Goal: Task Accomplishment & Management: Use online tool/utility

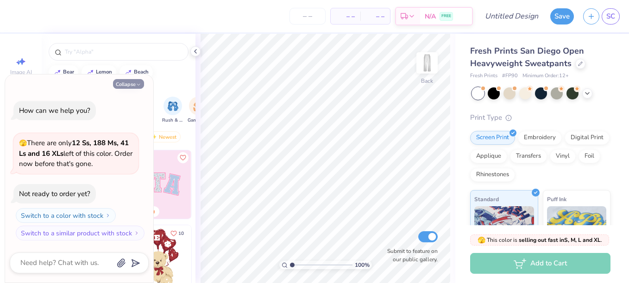
click at [121, 84] on button "Collapse" at bounding box center [128, 84] width 31 height 10
type textarea "x"
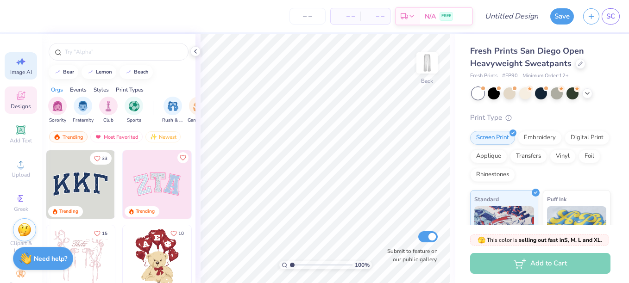
click at [15, 58] on icon at bounding box center [20, 61] width 11 height 11
select select "4"
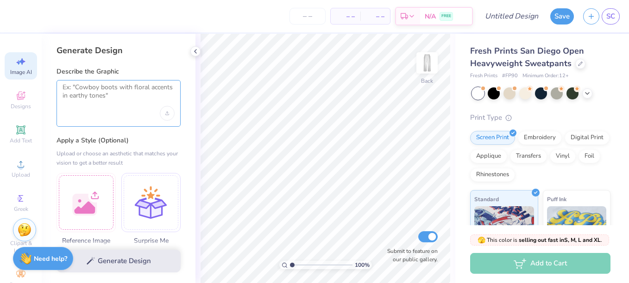
click at [108, 90] on textarea at bounding box center [118, 94] width 112 height 23
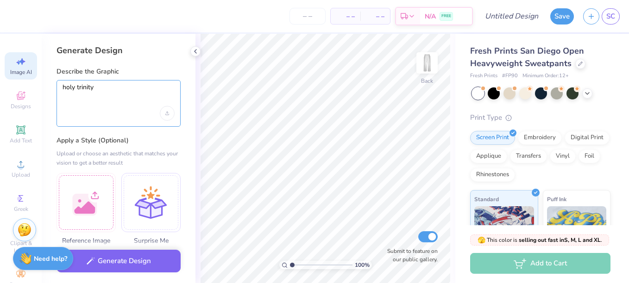
type textarea "holy trinity"
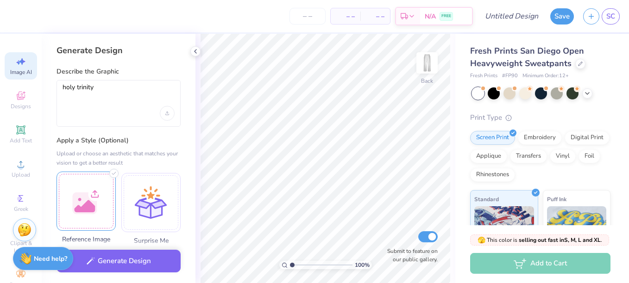
click at [87, 183] on div at bounding box center [85, 201] width 59 height 59
click at [162, 204] on div at bounding box center [150, 201] width 59 height 59
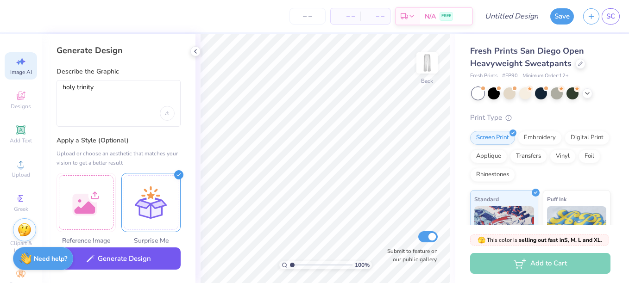
click at [144, 262] on button "Generate Design" at bounding box center [118, 259] width 124 height 23
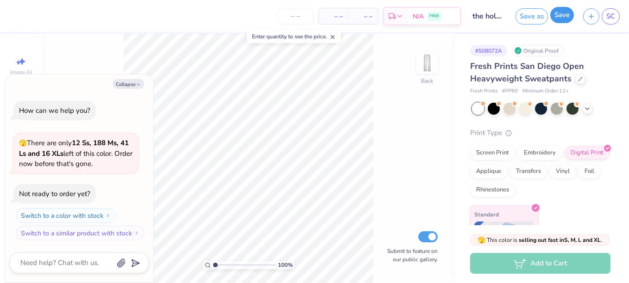
click at [562, 16] on button "Save" at bounding box center [562, 15] width 24 height 16
click at [612, 15] on span "SC" at bounding box center [610, 16] width 9 height 11
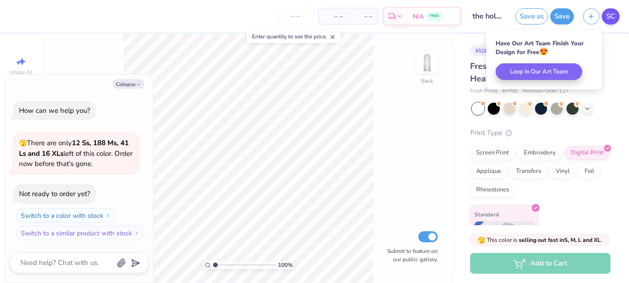
type textarea "x"
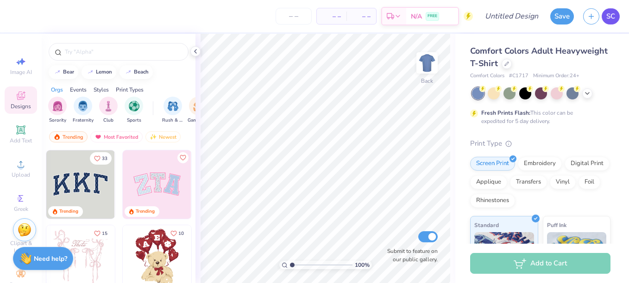
click at [612, 10] on link "SC" at bounding box center [610, 16] width 18 height 16
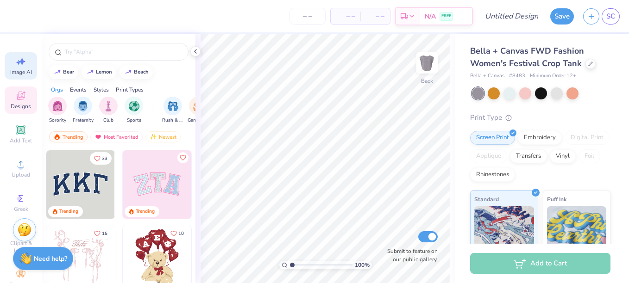
click at [30, 68] on div "Image AI" at bounding box center [21, 65] width 32 height 27
select select "4"
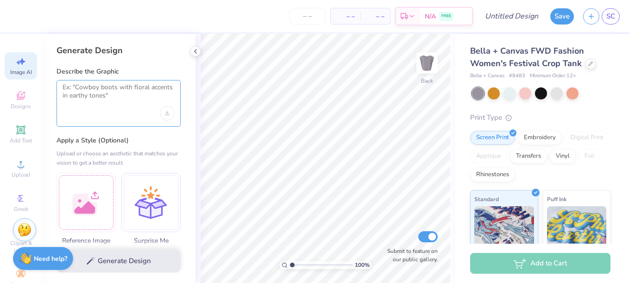
click at [104, 96] on textarea at bounding box center [118, 94] width 112 height 23
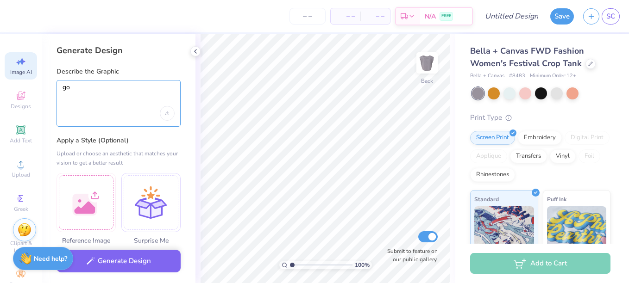
type textarea "g"
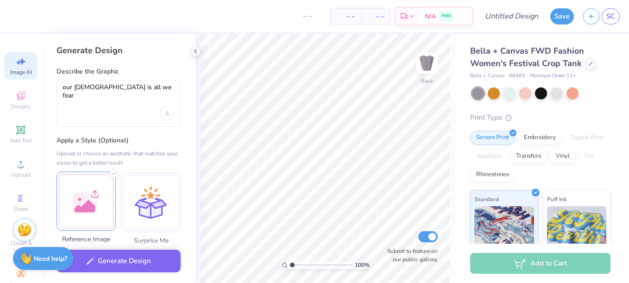
click at [100, 209] on div at bounding box center [85, 201] width 59 height 59
click at [100, 212] on div at bounding box center [85, 201] width 59 height 59
click at [93, 188] on div at bounding box center [85, 201] width 59 height 59
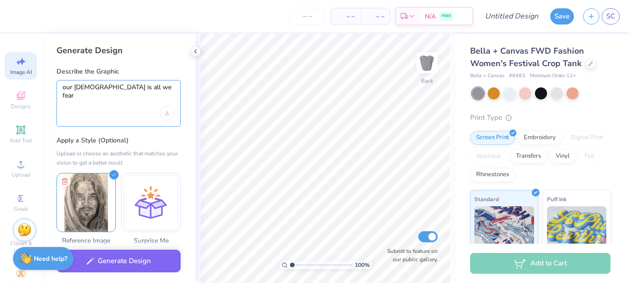
click at [148, 96] on textarea "our god is all we fear" at bounding box center [118, 94] width 112 height 23
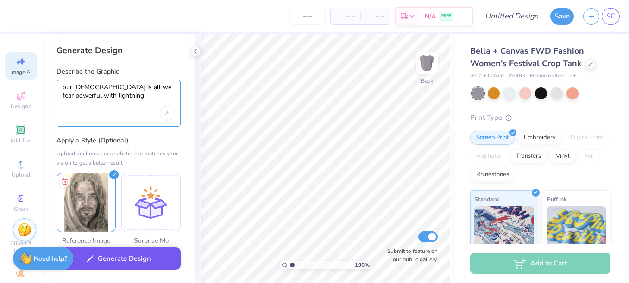
type textarea "our god is all we fear powerful with lightning"
click at [143, 264] on button "Generate Design" at bounding box center [118, 259] width 124 height 23
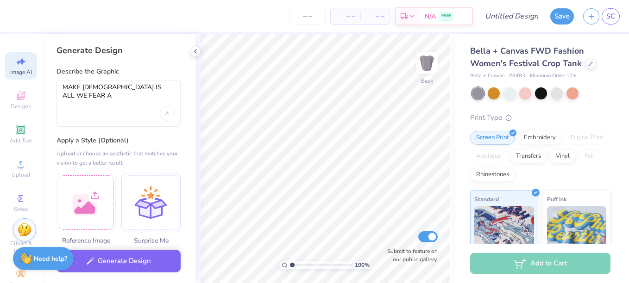
select select "4"
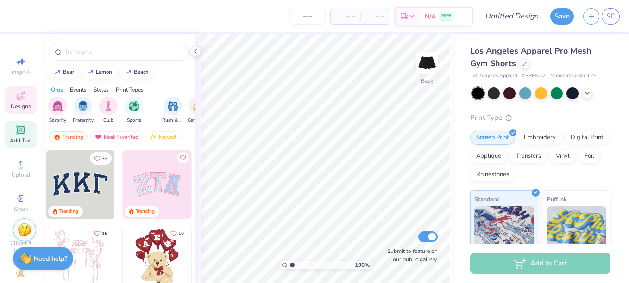
click at [19, 128] on icon at bounding box center [20, 129] width 7 height 7
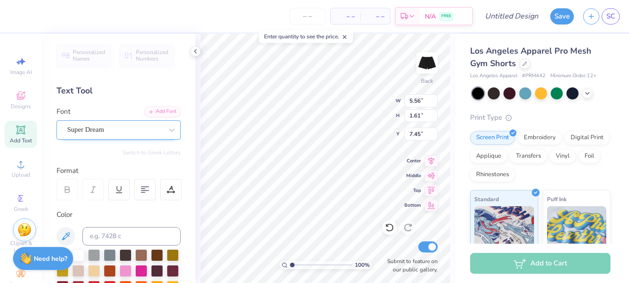
click at [149, 129] on div "Super Dream" at bounding box center [114, 130] width 97 height 14
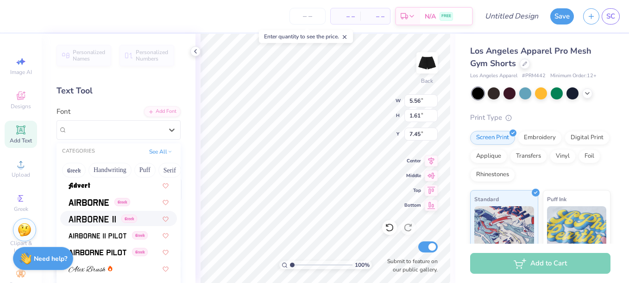
scroll to position [151, 0]
click at [76, 169] on button "Greek" at bounding box center [74, 170] width 24 height 15
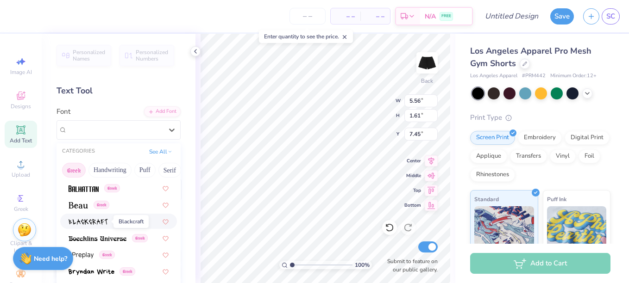
scroll to position [116, 0]
click at [99, 222] on img at bounding box center [88, 221] width 39 height 6
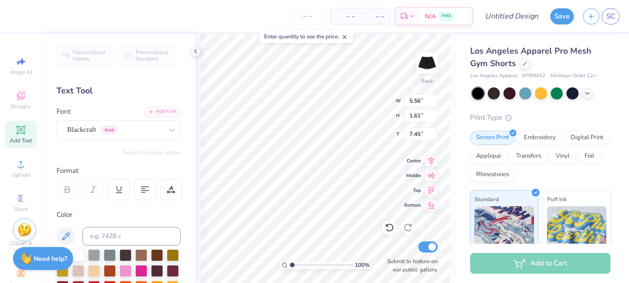
type input "4.36"
type input "1.76"
type input "7.37"
type textarea "T"
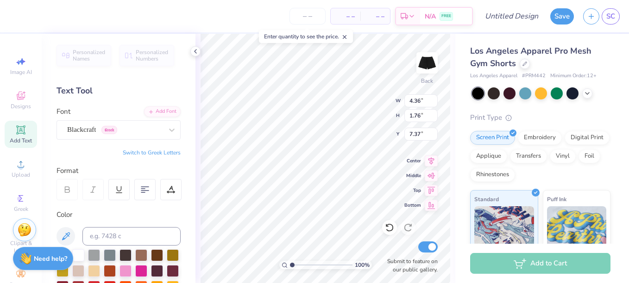
scroll to position [8, 12]
type textarea "ONLY GOD ONLY GOD ONLY GOD ONLY GOD ONLY GO"
type input "14.41"
type input "10.94"
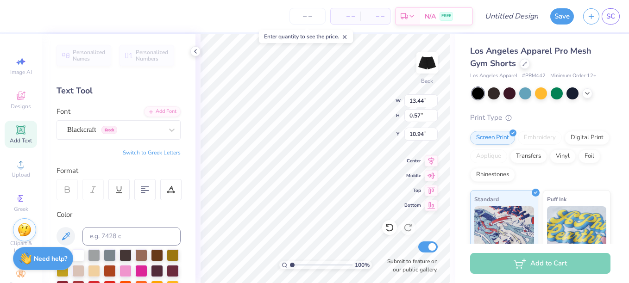
type input "12.44"
type input "5.51"
type input "8.87"
type input "12.99"
type input "3.94"
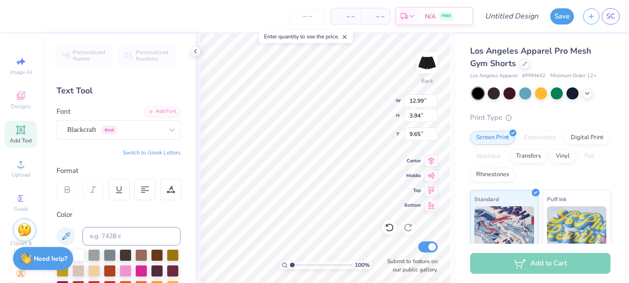
type input "10.44"
type textarea "ONLY GOD ONLY GOD ONLY GOD ONLY GOD ONLY GOD"
type input "13.33"
type input "3.99"
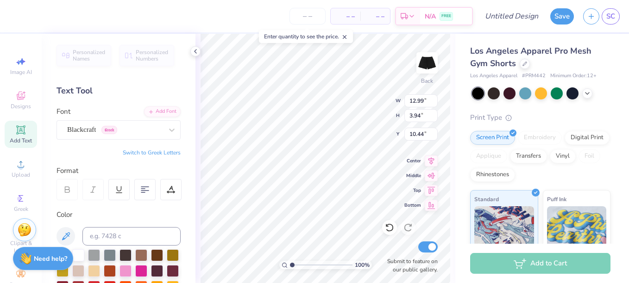
type input "10.39"
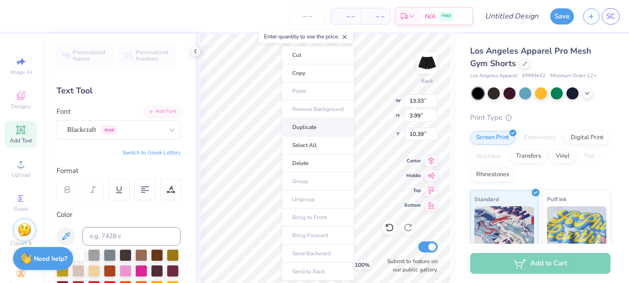
click at [306, 127] on li "Duplicate" at bounding box center [317, 127] width 73 height 18
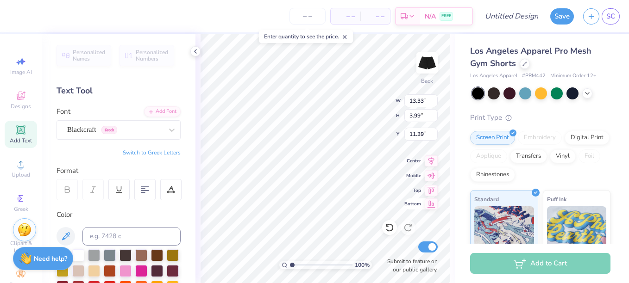
click at [430, 211] on div "100 % Back W 13.33 13.33 " H 3.99 3.99 " Y 11.39 11.39 " Center Middle Top Bott…" at bounding box center [325, 158] width 260 height 249
type input "10.39"
type textarea "ONLY GOD ONLY GOD ONLY GOD ONLY OD ONLY GOD"
drag, startPoint x: 430, startPoint y: 211, endPoint x: 177, endPoint y: 185, distance: 254.9
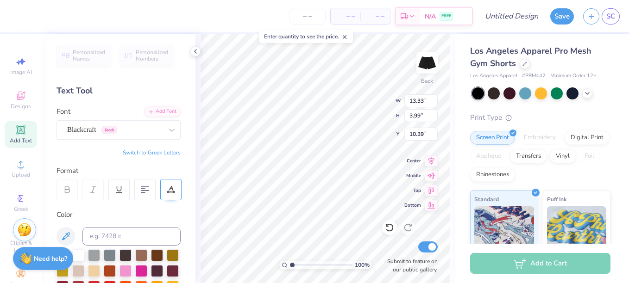
click at [177, 185] on div "– – Per Item – – Total Est. Delivery N/A FREE Design Title Save SC Image AI Des…" at bounding box center [314, 141] width 629 height 283
type input "11.39"
type textarea "ONLY GOD"
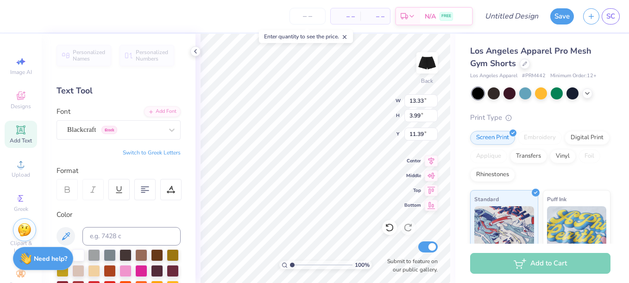
scroll to position [8, 1]
type input "13.60"
type input "6.97"
type input "2.82"
type input "12.81"
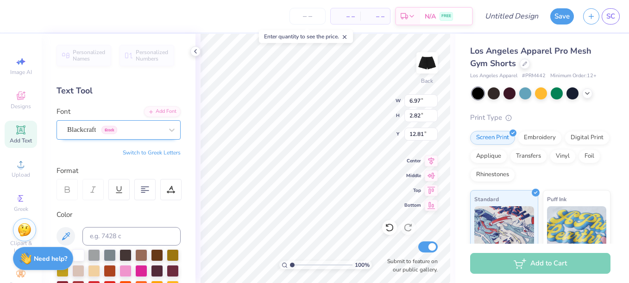
click at [155, 132] on div "Blackcraft Greek" at bounding box center [114, 130] width 97 height 14
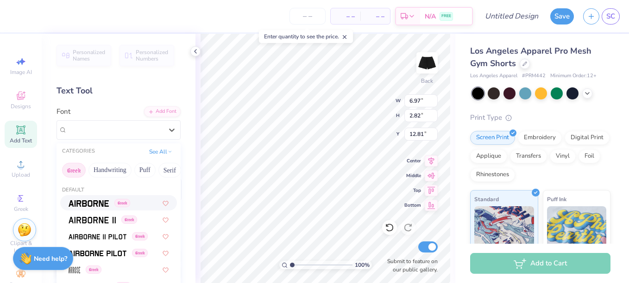
click at [98, 201] on img at bounding box center [89, 203] width 40 height 6
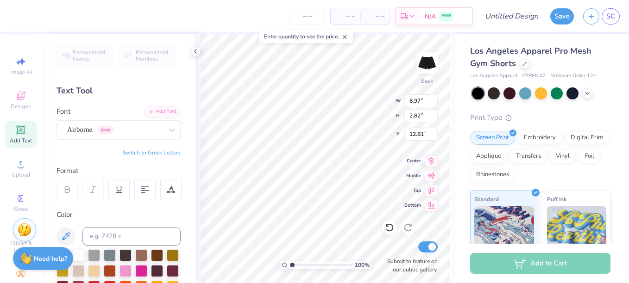
type input "8.19"
type input "3.34"
type input "12.57"
type input "12.66"
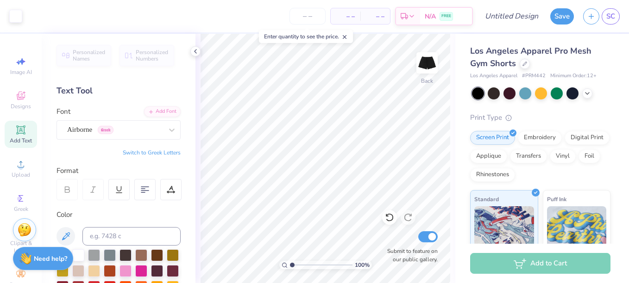
click at [15, 131] on icon at bounding box center [20, 130] width 11 height 11
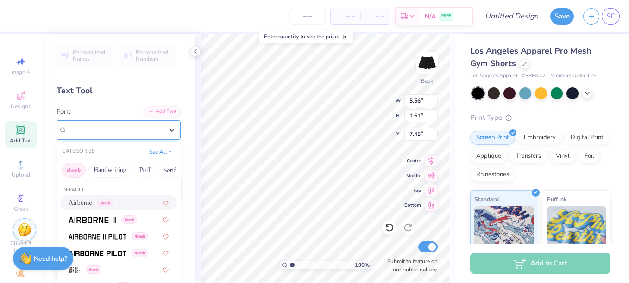
click at [121, 126] on div "Super Dream" at bounding box center [114, 130] width 97 height 14
click at [103, 204] on div "Airborne Greek" at bounding box center [91, 203] width 44 height 10
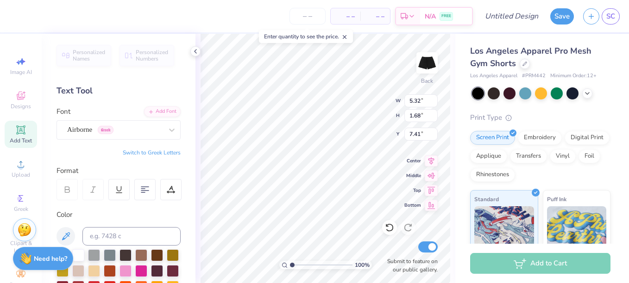
type input "5.32"
type input "1.68"
type input "7.41"
type textarea "nyc"
type input "4.13"
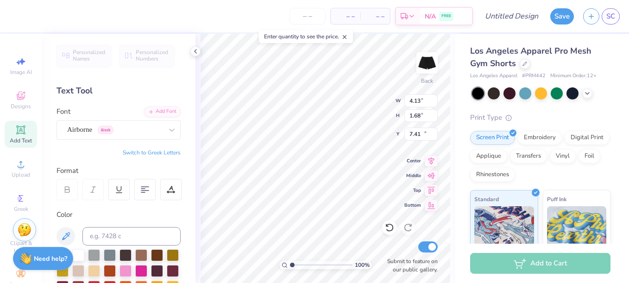
type input "10.38"
type input "9.60"
type input "3.91"
type input "6.29"
type input "10.15"
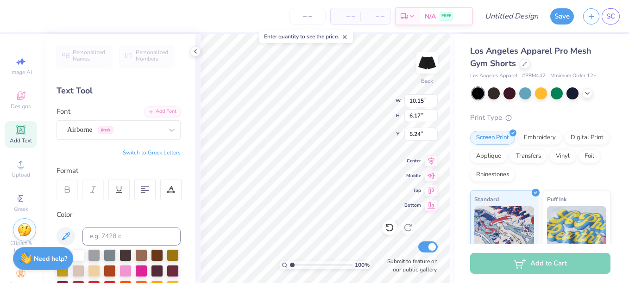
type input "6.17"
type input "4.56"
type input "11.37"
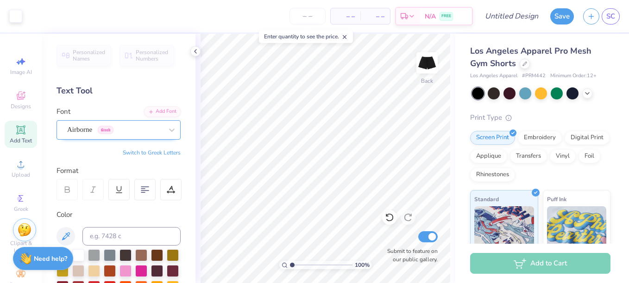
click at [94, 134] on div "Airborne Greek" at bounding box center [114, 130] width 97 height 14
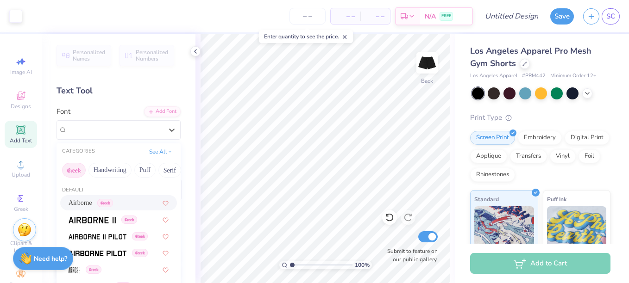
click at [17, 132] on icon at bounding box center [20, 129] width 7 height 7
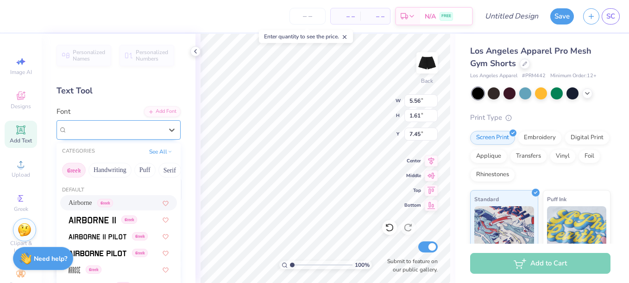
click at [77, 124] on div at bounding box center [114, 130] width 95 height 12
click at [124, 209] on div "Airborne Greek" at bounding box center [118, 202] width 117 height 15
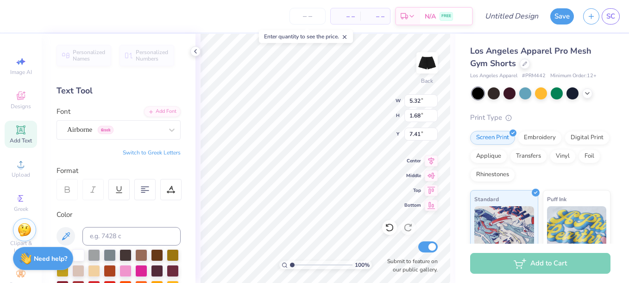
type input "5.32"
type input "1.68"
type input "7.41"
type textarea "T"
type textarea "516"
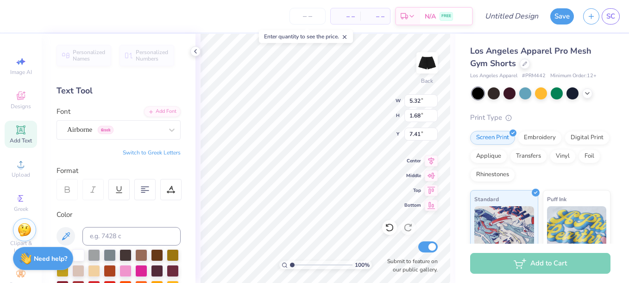
type input "3.30"
type input "10.74"
type input "3.18"
type input "3.34"
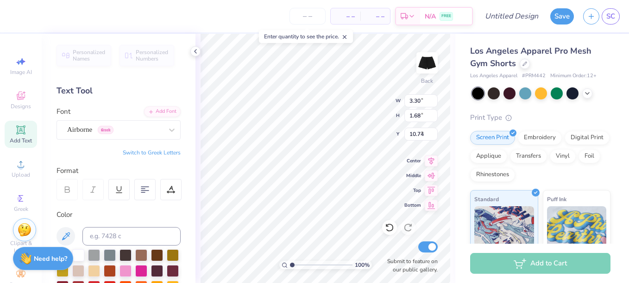
type input "9.83"
type input "5.03"
type input "5.28"
type input "9.84"
type input "5.16"
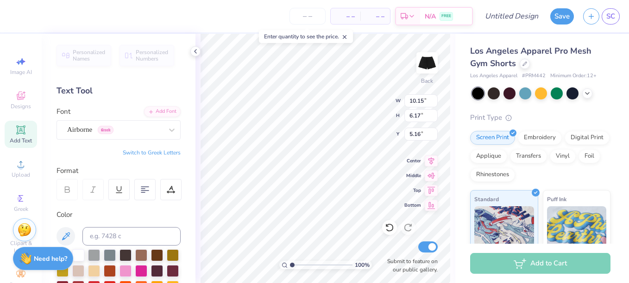
scroll to position [8, 1]
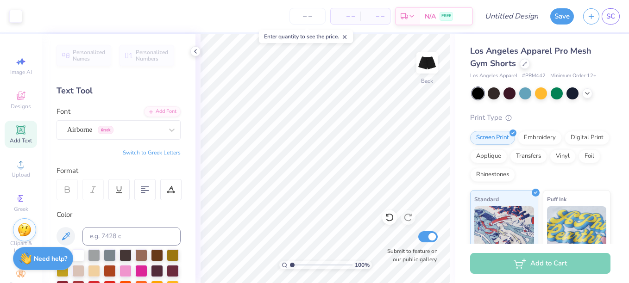
click at [6, 134] on div "Add Text" at bounding box center [21, 134] width 32 height 27
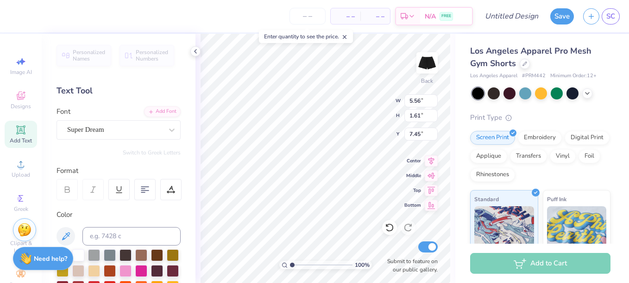
type textarea "T"
type textarea "917"
click at [141, 122] on div "Super Dream" at bounding box center [118, 129] width 124 height 19
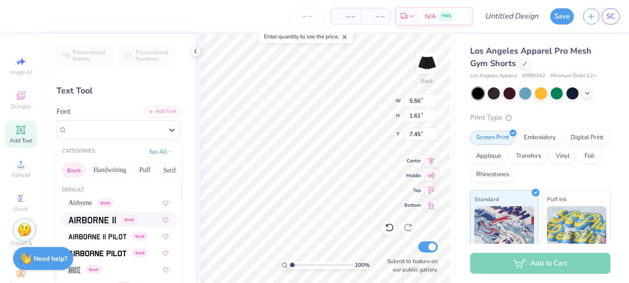
click at [135, 213] on div "Greek" at bounding box center [118, 219] width 117 height 15
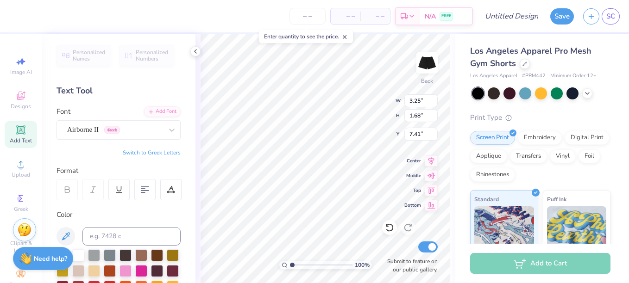
type input "3.25"
type input "1.68"
type input "7.41"
type textarea "917"
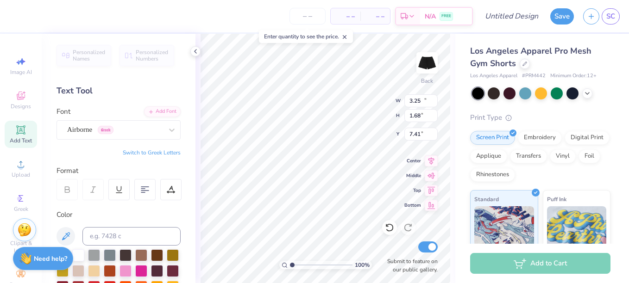
type input "10.15"
type input "6.17"
type input "5.16"
type input "3.25"
type input "1.68"
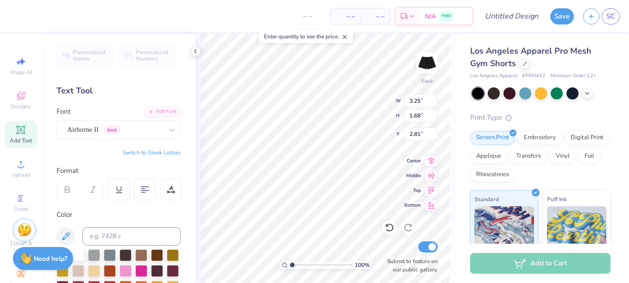
type input "2.70"
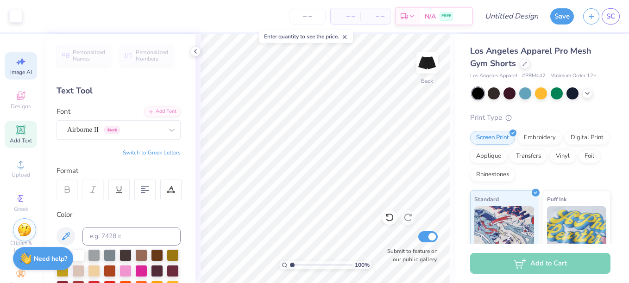
click at [17, 64] on icon at bounding box center [20, 61] width 11 height 11
select select "4"
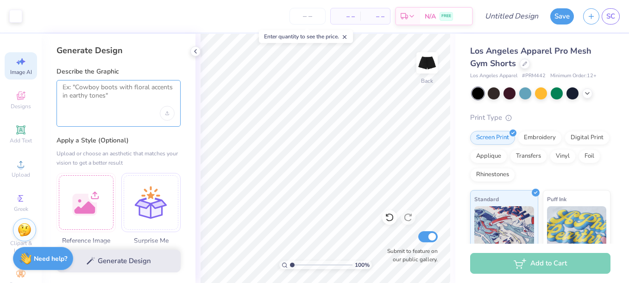
click at [101, 90] on textarea at bounding box center [118, 94] width 112 height 23
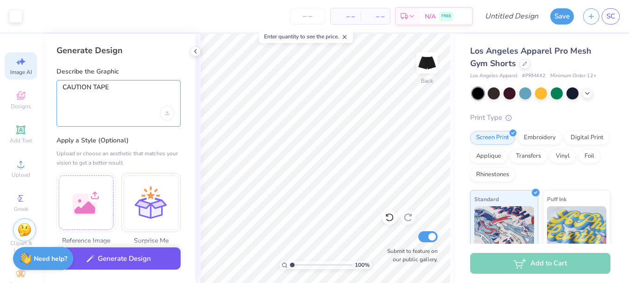
type textarea "CAUTION TAPE"
click at [131, 263] on button "Generate Design" at bounding box center [118, 259] width 124 height 23
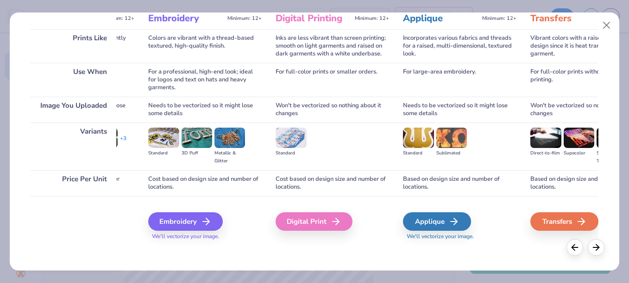
scroll to position [0, 113]
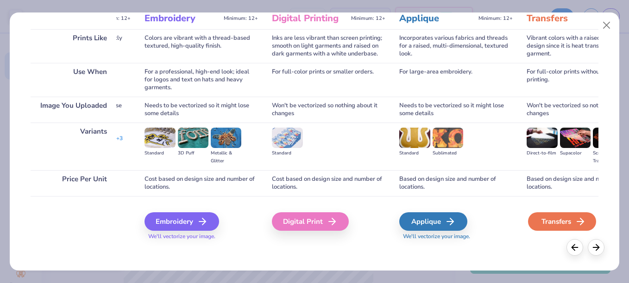
click at [539, 224] on div "Transfers" at bounding box center [562, 221] width 68 height 19
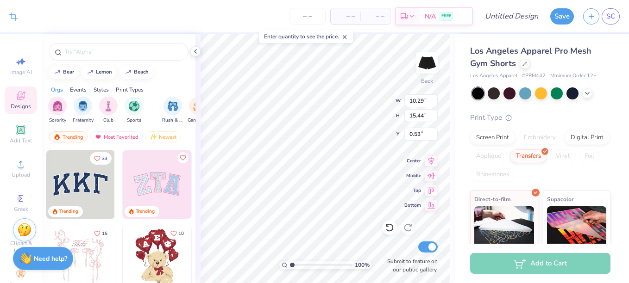
type input "10.15"
type input "6.17"
type input "5.16"
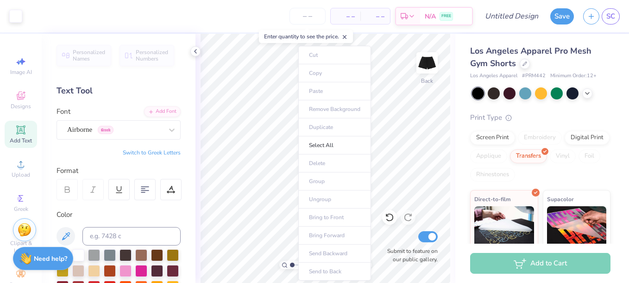
click at [325, 219] on ul "Cut Copy Paste Remove Background Duplicate Select All Delete Group Ungroup Brin…" at bounding box center [334, 163] width 73 height 235
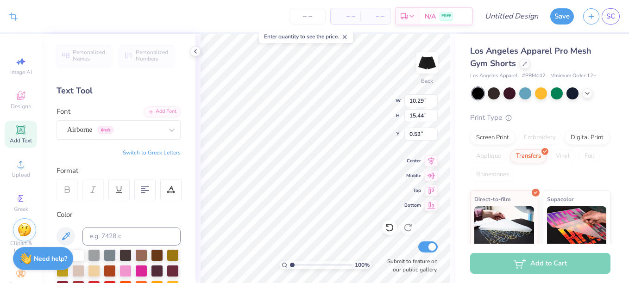
type input "10.15"
type input "6.17"
type input "5.16"
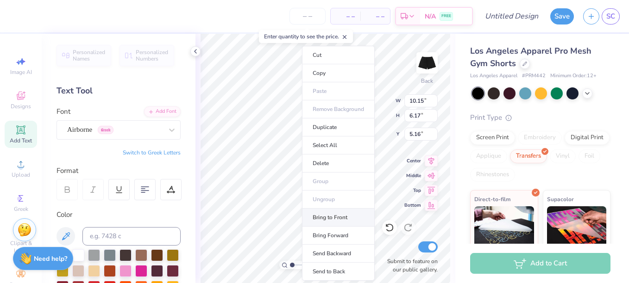
click at [334, 214] on li "Bring to Front" at bounding box center [338, 218] width 73 height 18
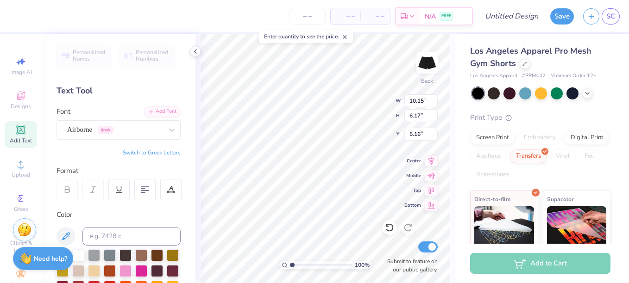
type input "5.03"
type input "5.28"
type input "9.84"
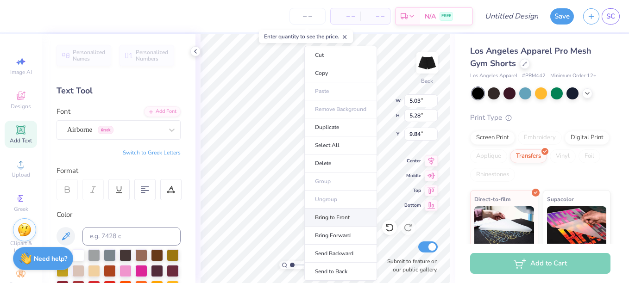
click at [327, 216] on li "Bring to Front" at bounding box center [340, 218] width 73 height 18
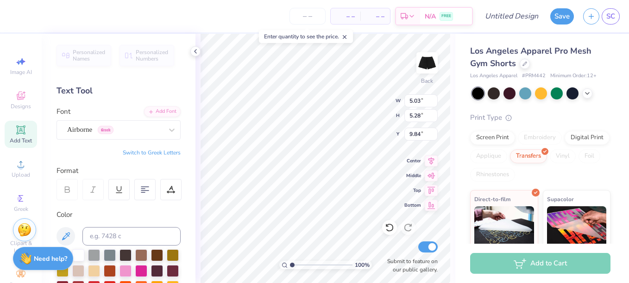
type input "10.29"
type input "15.44"
type input "0.53"
type input "8.19"
type input "3.34"
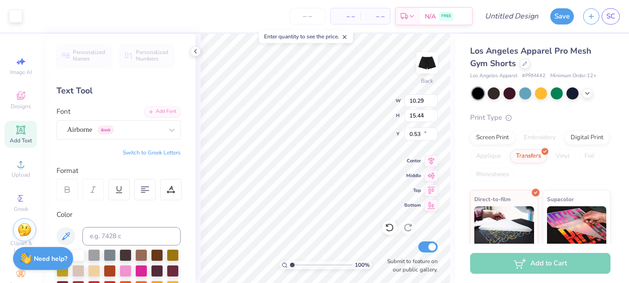
type input "11.37"
type input "10.29"
type input "15.44"
type input "0.53"
type input "8.19"
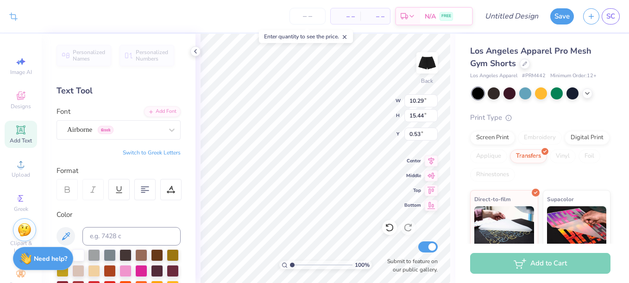
type input "3.34"
type input "11.37"
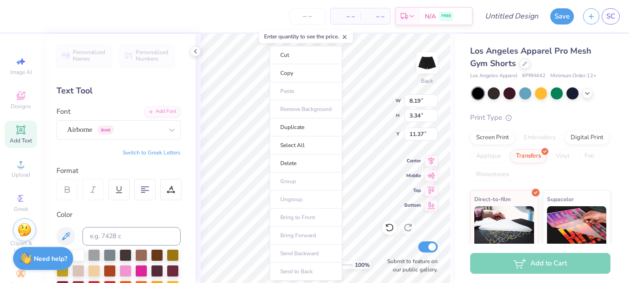
scroll to position [8, 2]
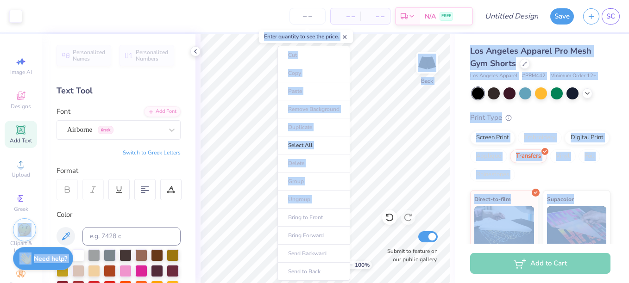
click at [267, 206] on body "Art colors – – Per Item – – Total Est. Delivery N/A FREE Design Title Save SC I…" at bounding box center [314, 141] width 629 height 283
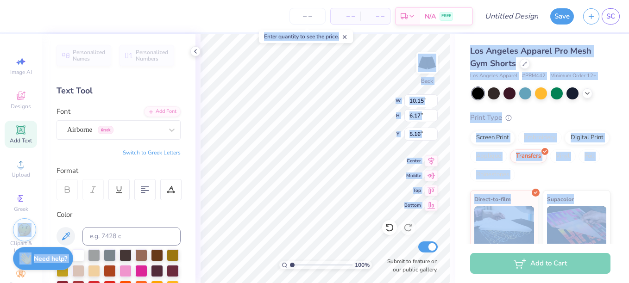
type input "8.19"
type input "3.34"
type input "11.37"
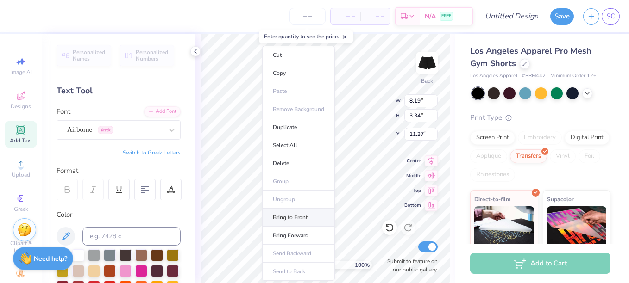
click at [294, 217] on li "Bring to Front" at bounding box center [298, 218] width 73 height 18
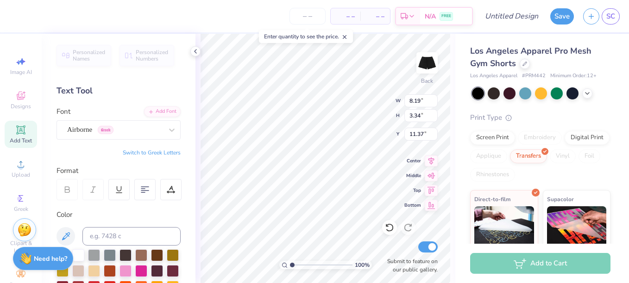
type input "3.25"
type input "1.68"
type input "2.70"
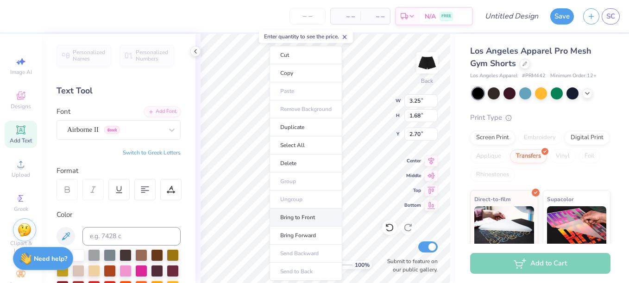
click at [313, 219] on li "Bring to Front" at bounding box center [305, 218] width 73 height 18
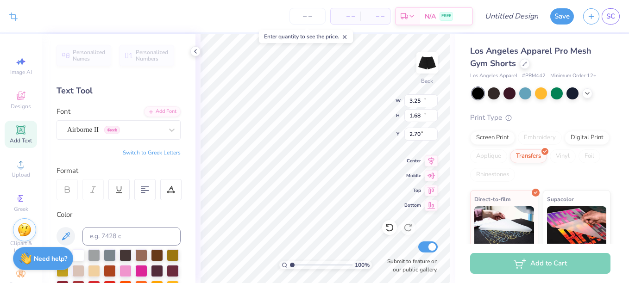
type input "10.29"
type input "15.44"
type input "0.53"
type input "8.19"
type input "3.34"
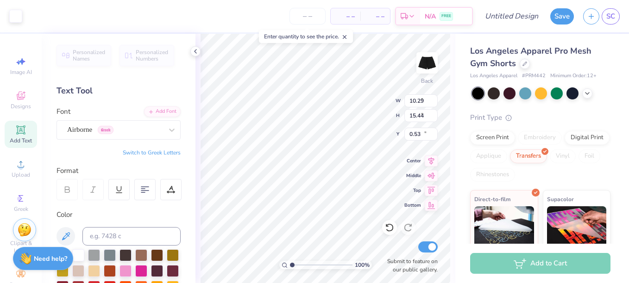
type input "11.37"
type input "10.29"
type input "15.44"
type input "0.53"
type input "10.15"
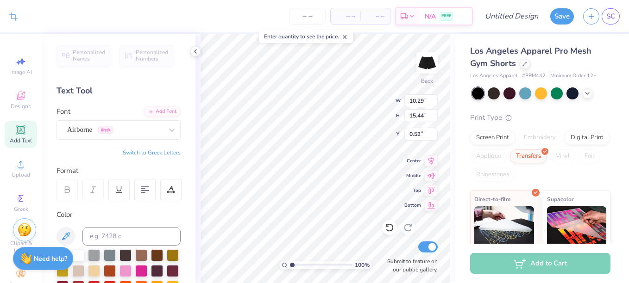
type input "6.17"
type input "5.16"
type input "10.29"
type input "15.44"
type input "0.53"
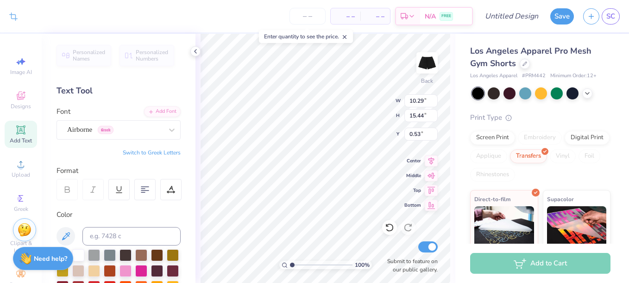
click at [482, 99] on div "Crop Image – – Per Item – – Total Est. Delivery N/A FREE Design Title Save SC I…" at bounding box center [314, 141] width 629 height 283
type input "3.25"
type input "1.68"
type input "2.70"
type input "10.29"
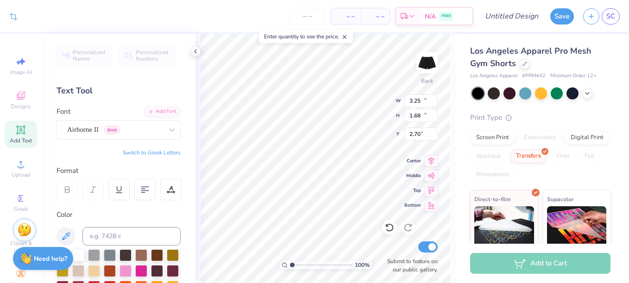
type input "15.44"
type input "0.53"
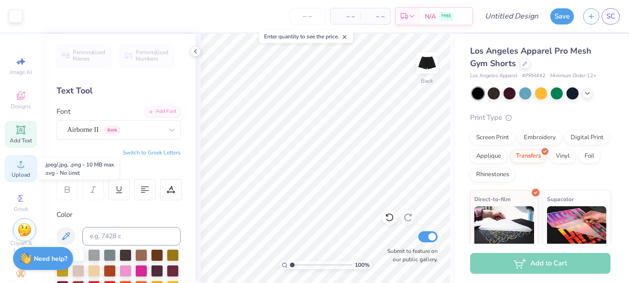
click at [16, 169] on icon at bounding box center [20, 164] width 11 height 11
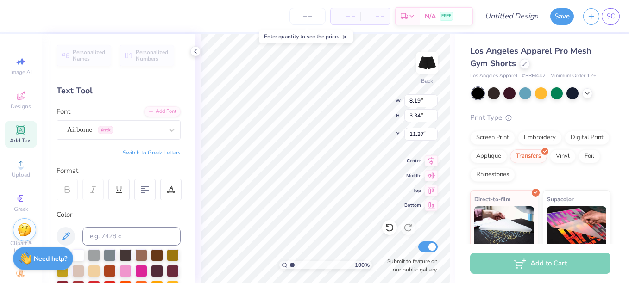
click at [123, 118] on div "Font Airborne Greek" at bounding box center [118, 122] width 124 height 33
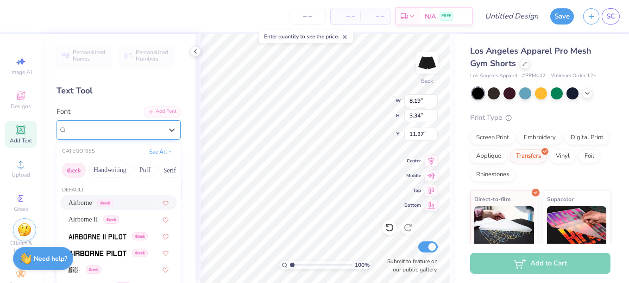
click at [128, 123] on div "Airborne Greek" at bounding box center [114, 130] width 97 height 14
click at [152, 167] on button "Puff" at bounding box center [144, 170] width 21 height 15
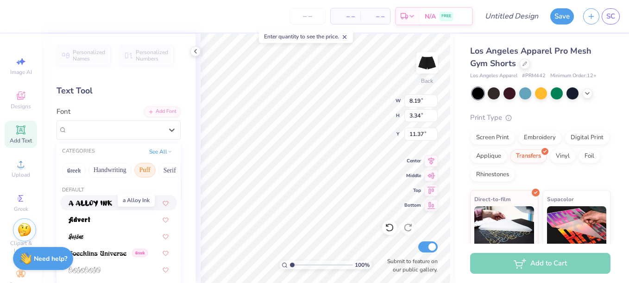
click at [103, 202] on img at bounding box center [91, 203] width 44 height 6
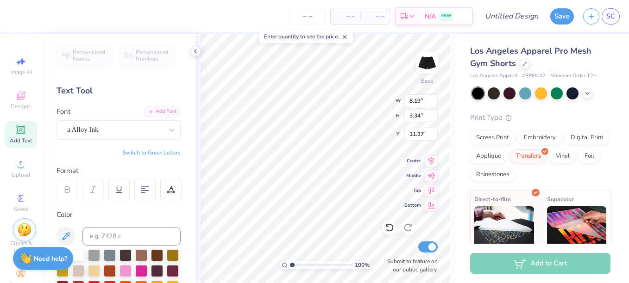
type input "8.07"
type input "3.33"
type input "11.30"
click at [120, 136] on div "a Alloy Ink" at bounding box center [114, 130] width 97 height 14
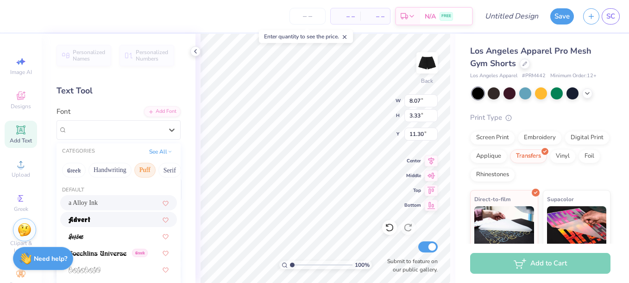
click at [92, 213] on div at bounding box center [118, 219] width 117 height 15
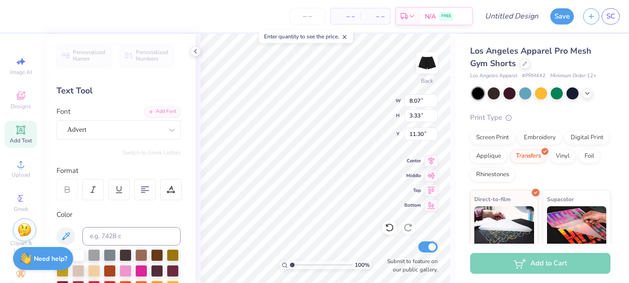
type input "8.11"
type input "3.59"
type input "11.21"
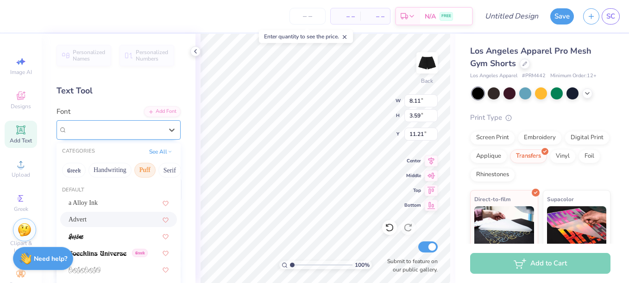
click at [73, 139] on div "Advert" at bounding box center [118, 129] width 124 height 19
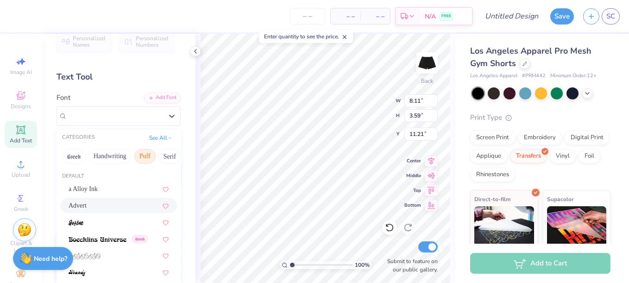
scroll to position [13, 0]
click at [167, 153] on button "Serif" at bounding box center [169, 157] width 23 height 15
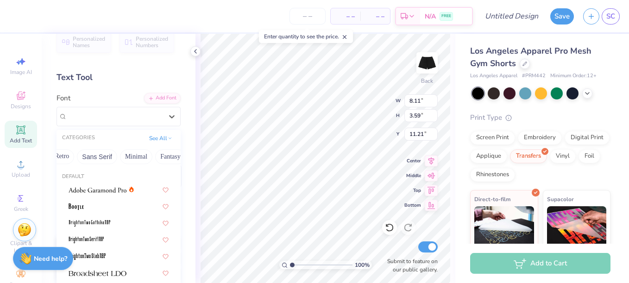
scroll to position [0, 282]
click at [116, 158] on button "Techno" at bounding box center [130, 157] width 29 height 15
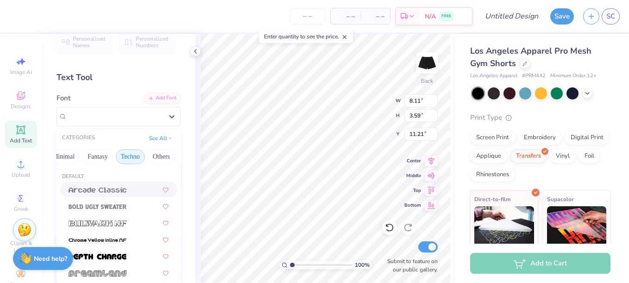
click at [103, 186] on span at bounding box center [98, 190] width 58 height 10
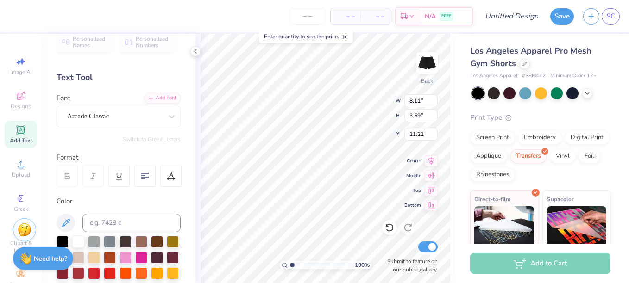
type input "10.30"
type input "3.83"
type input "11.10"
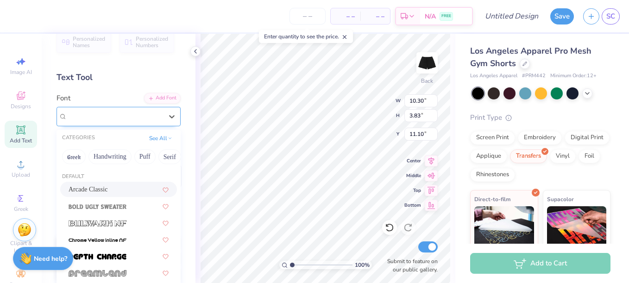
click at [137, 125] on div "Arcade Classic" at bounding box center [118, 116] width 124 height 19
click at [123, 214] on div at bounding box center [118, 206] width 117 height 15
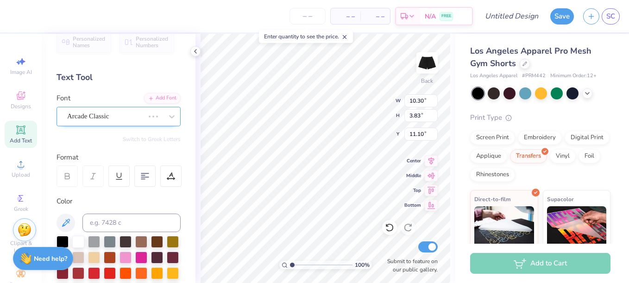
click at [130, 125] on div "Arcade Classic" at bounding box center [118, 116] width 124 height 19
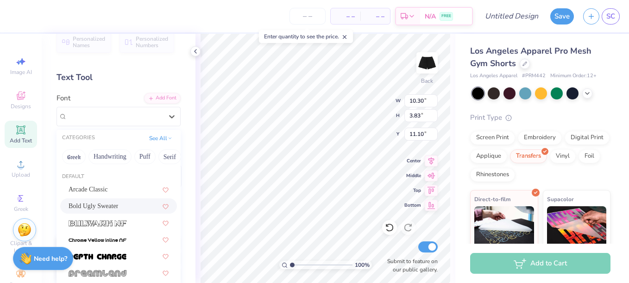
type input "7.76"
type input "3.08"
type input "11.49"
click at [132, 225] on div at bounding box center [119, 223] width 100 height 10
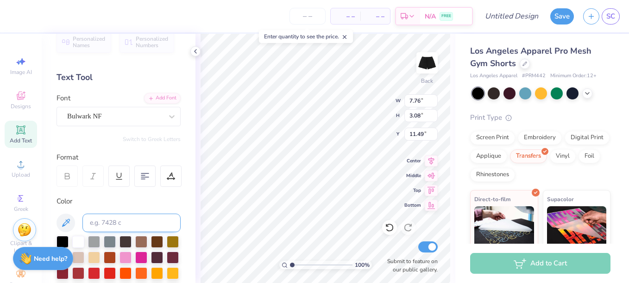
type input "10.97"
type input "4.20"
type input "10.88"
click at [131, 225] on input at bounding box center [131, 223] width 98 height 19
type input "10.15"
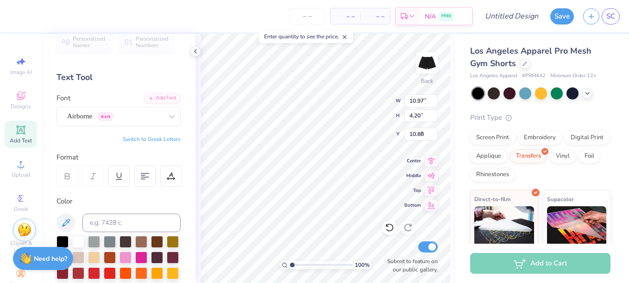
type input "6.17"
type input "5.16"
click at [155, 117] on div "Airborne Greek" at bounding box center [114, 116] width 97 height 14
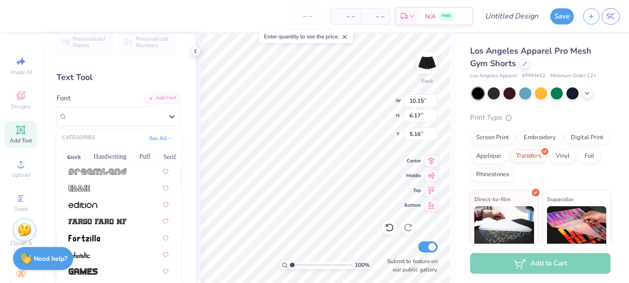
scroll to position [103, 0]
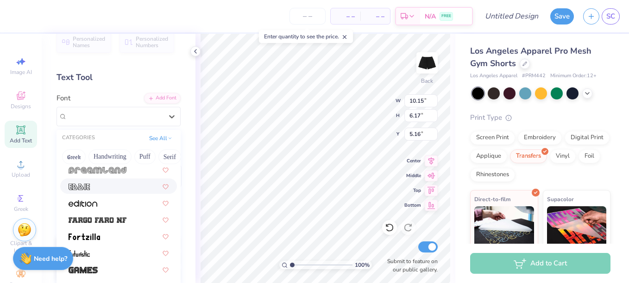
click at [114, 185] on div at bounding box center [119, 186] width 100 height 10
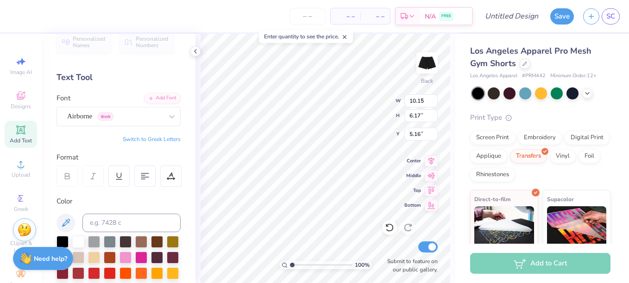
type input "5.03"
type input "5.28"
type input "9.84"
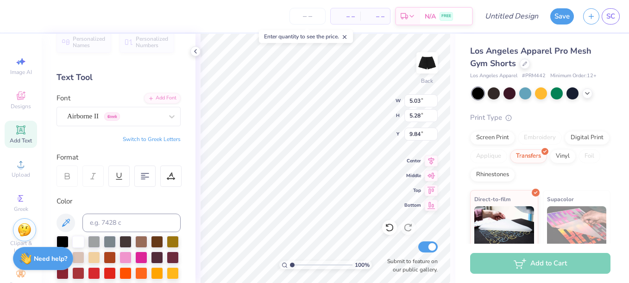
type input "3.25"
type input "1.68"
type input "2.70"
click at [108, 117] on div "Airborne II Greek" at bounding box center [114, 116] width 97 height 14
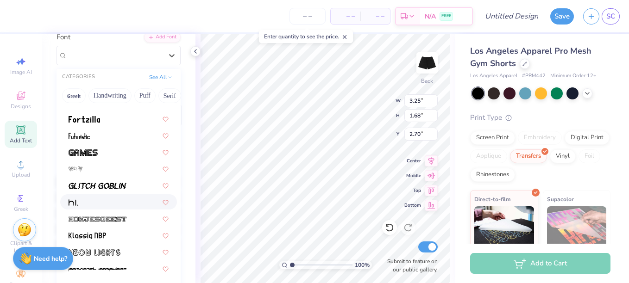
scroll to position [75, 0]
click at [114, 178] on div at bounding box center [118, 184] width 117 height 15
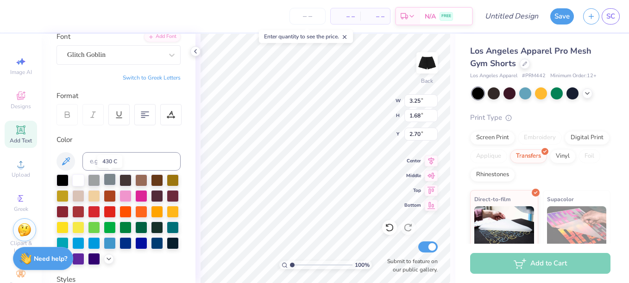
type input "3.29"
type input "1.67"
type input "5.03"
type input "5.28"
type input "8.96"
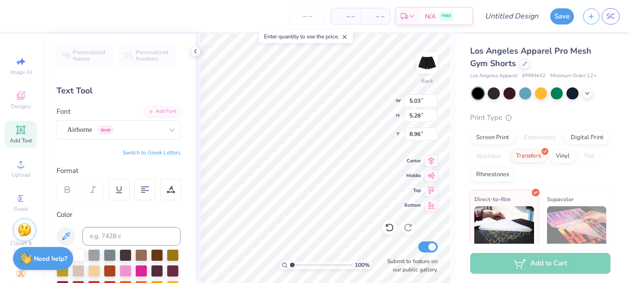
scroll to position [75, 0]
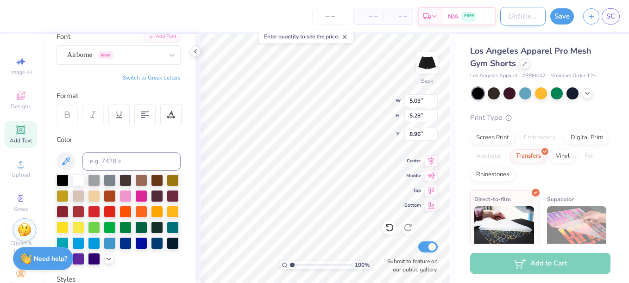
click at [512, 18] on input "Design Title" at bounding box center [522, 16] width 45 height 19
type input "OUR CITY"
click at [552, 7] on div "Save SC" at bounding box center [589, 16] width 79 height 32
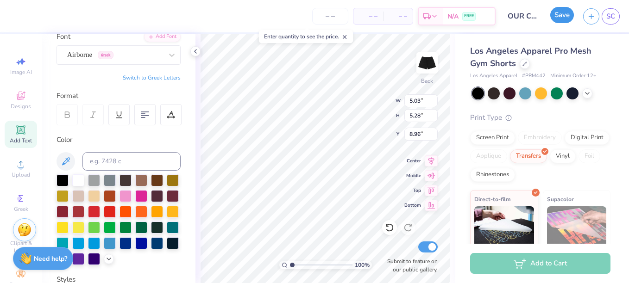
click at [556, 11] on button "Save" at bounding box center [562, 15] width 24 height 16
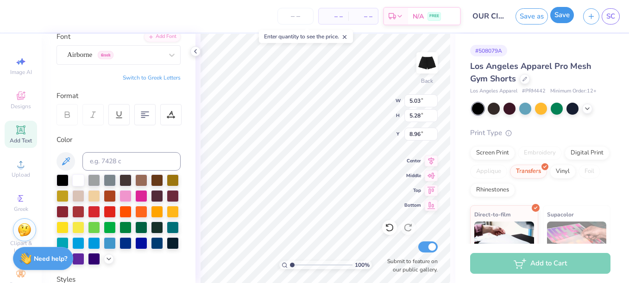
click at [564, 15] on button "Save" at bounding box center [562, 15] width 24 height 16
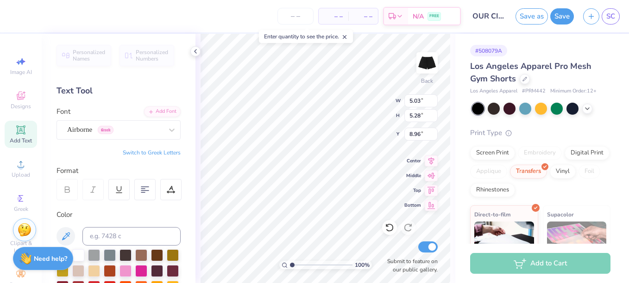
scroll to position [75, 0]
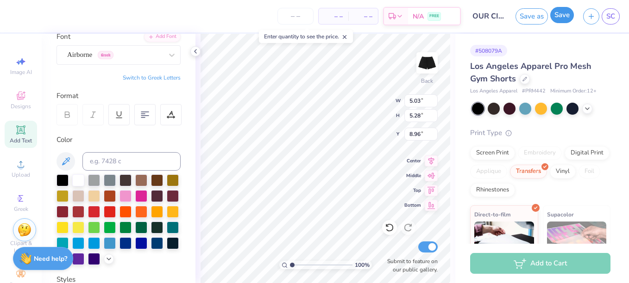
click at [552, 13] on button "Save" at bounding box center [562, 15] width 24 height 16
click at [552, 18] on div "Save" at bounding box center [562, 16] width 24 height 16
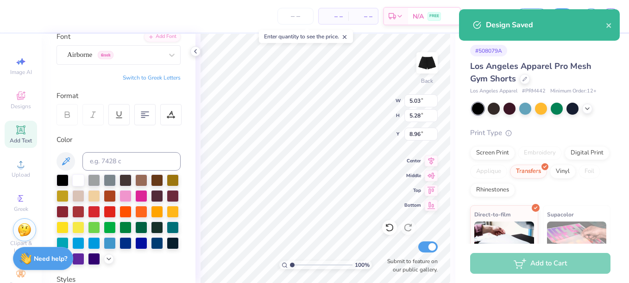
click at [604, 14] on div "Design Saved" at bounding box center [539, 24] width 161 height 31
click at [606, 13] on div "Design Saved" at bounding box center [539, 24] width 161 height 31
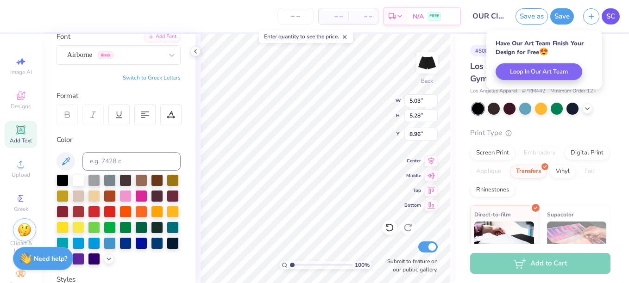
click at [614, 12] on span "SC" at bounding box center [610, 16] width 9 height 11
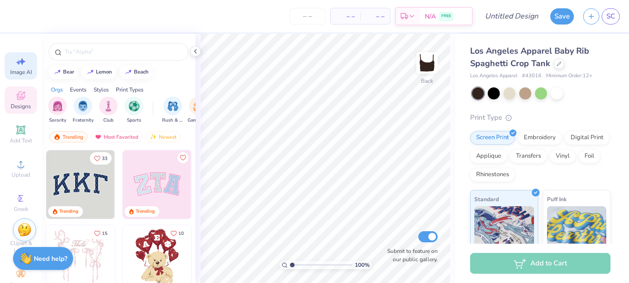
click at [23, 67] on div "Image AI" at bounding box center [21, 65] width 32 height 27
select select "4"
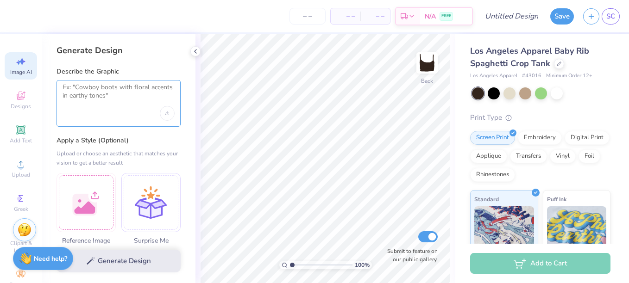
click at [120, 102] on textarea at bounding box center [118, 94] width 112 height 23
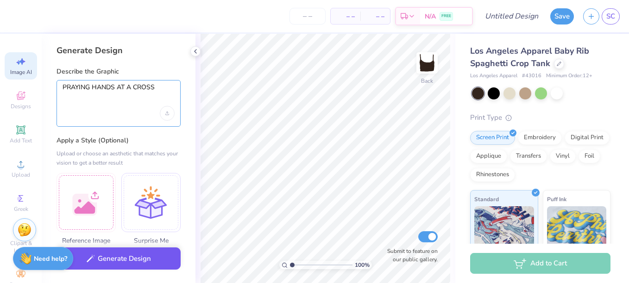
type textarea "PRAYING HANDS AT A CROSS"
click at [107, 269] on button "Generate Design" at bounding box center [118, 259] width 124 height 23
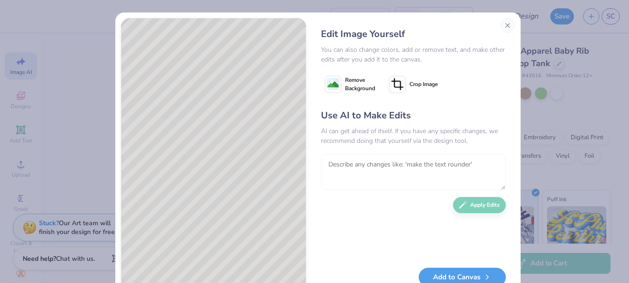
click at [347, 168] on textarea at bounding box center [413, 172] width 185 height 36
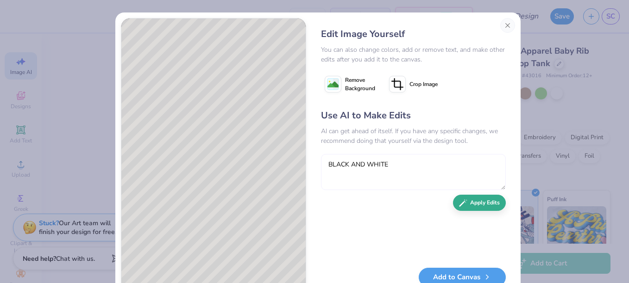
type textarea "BLACK AND WHITE"
click at [459, 202] on icon "button" at bounding box center [463, 203] width 8 height 8
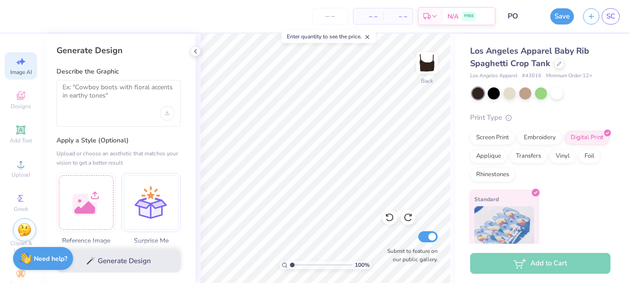
select select "4"
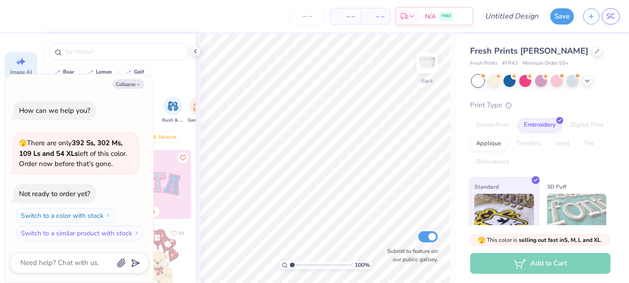
click at [27, 62] on div "Image AI" at bounding box center [21, 65] width 32 height 27
type textarea "x"
select select "4"
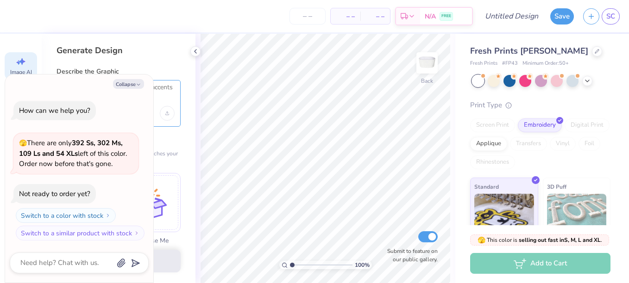
click at [156, 86] on textarea at bounding box center [118, 94] width 112 height 23
click at [156, 85] on textarea at bounding box center [118, 94] width 112 height 23
click at [137, 85] on icon "button" at bounding box center [139, 85] width 6 height 6
type textarea "x"
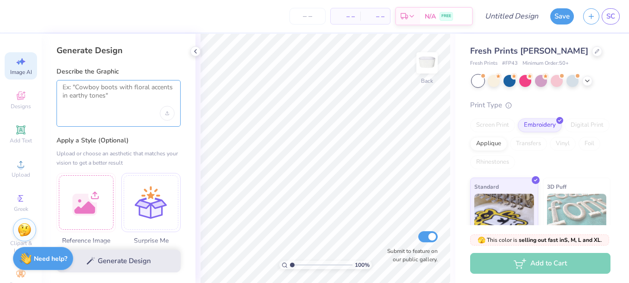
click at [144, 87] on textarea at bounding box center [118, 94] width 112 height 23
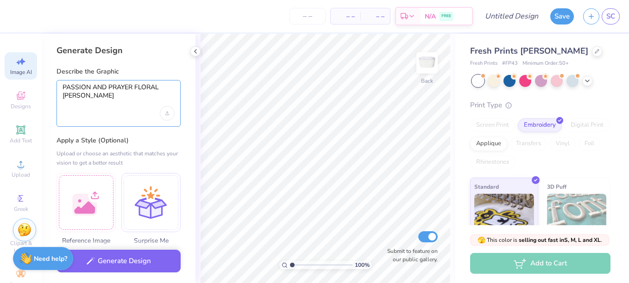
click at [80, 91] on textarea "PASSION AND PRAYER FLORAL [PERSON_NAME]" at bounding box center [118, 94] width 112 height 23
click at [82, 96] on textarea "PASSION AND PRAYER FLORAL [PERSON_NAME]" at bounding box center [118, 94] width 112 height 23
click at [93, 96] on textarea "PASSION AND PRAYER FLORAL PATTERN" at bounding box center [118, 94] width 112 height 23
type textarea "PASSION AND PRAYER FLORAL PATTERN"
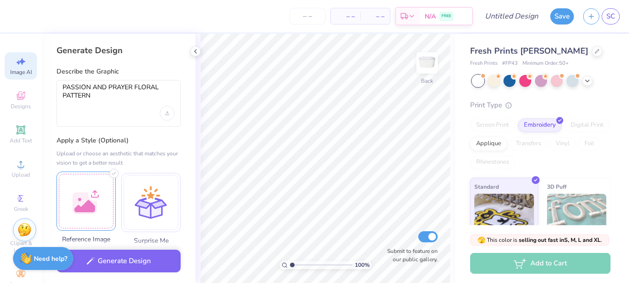
click at [85, 198] on div at bounding box center [85, 201] width 59 height 59
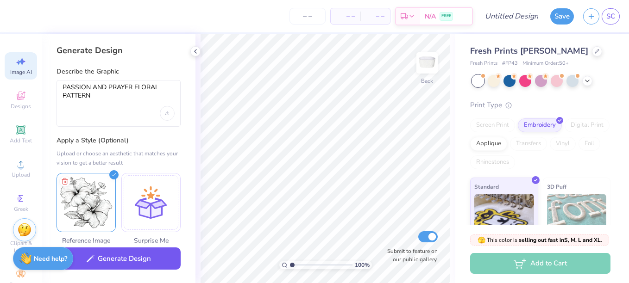
click at [140, 259] on button "Generate Design" at bounding box center [118, 259] width 124 height 23
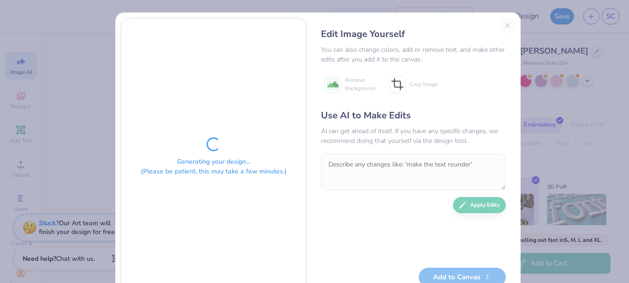
click at [140, 259] on div "Generating your design... (Please be patient, this may take a few minutes.)" at bounding box center [213, 157] width 184 height 277
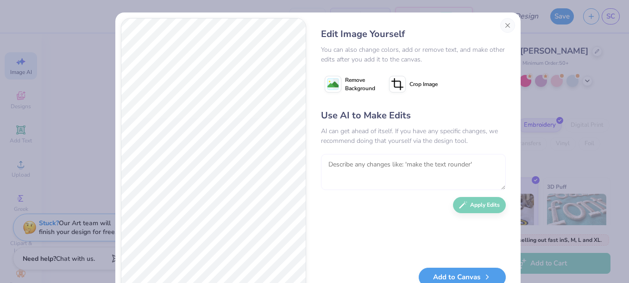
click at [366, 168] on textarea at bounding box center [413, 172] width 185 height 36
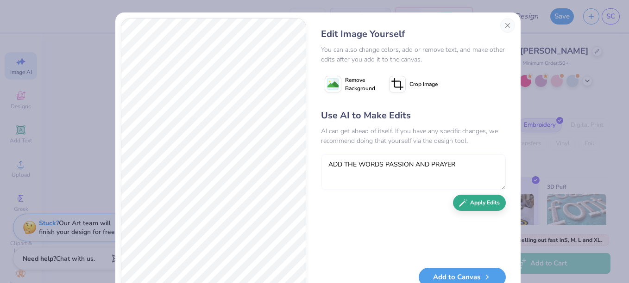
type textarea "ADD THE WORDS PASSION AND PRAYER"
click at [474, 206] on button "Apply Edits" at bounding box center [479, 203] width 53 height 16
click at [479, 165] on textarea "ADD THE WORDS PASSION AND PRAYER" at bounding box center [413, 172] width 185 height 36
type textarea "ADD AND"
click at [494, 208] on button "Apply Edits" at bounding box center [479, 203] width 53 height 16
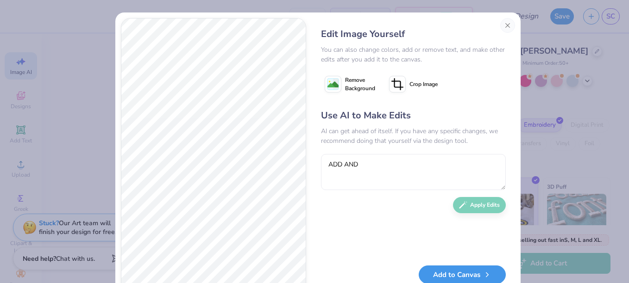
click at [441, 271] on button "Add to Canvas" at bounding box center [461, 275] width 87 height 19
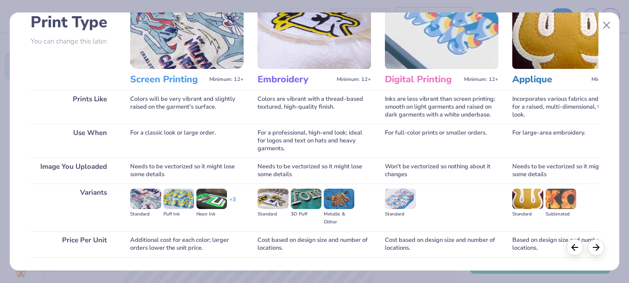
scroll to position [132, 0]
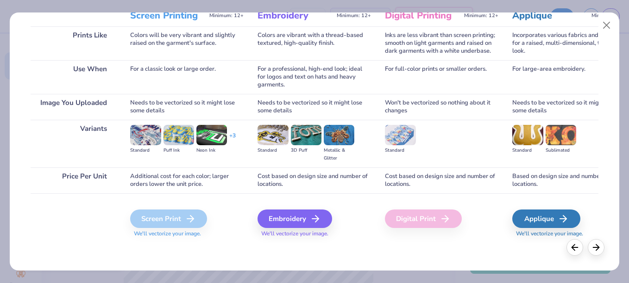
click at [190, 220] on icon at bounding box center [190, 218] width 11 height 11
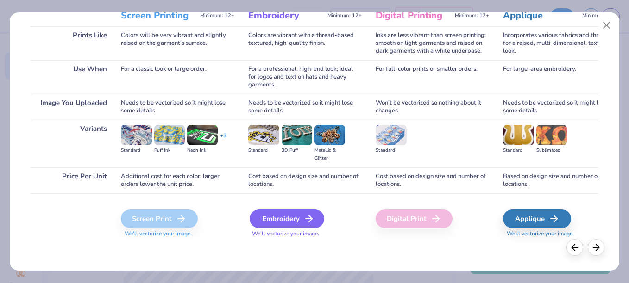
click at [283, 221] on div "Embroidery" at bounding box center [286, 219] width 75 height 19
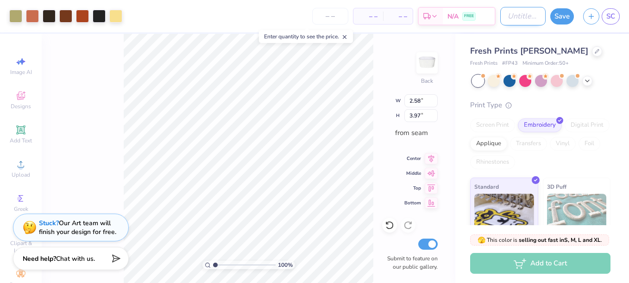
click at [529, 12] on input "Design Title" at bounding box center [522, 16] width 45 height 19
type input "passion and prayer"
click at [556, 16] on button "Save" at bounding box center [562, 15] width 24 height 16
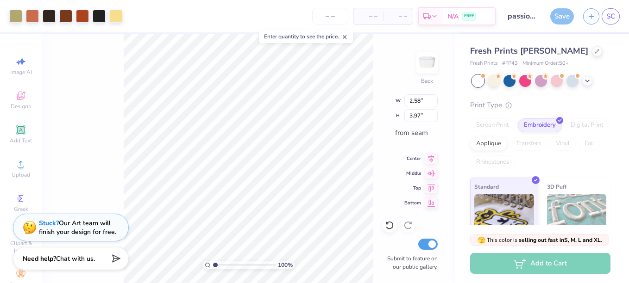
click at [566, 15] on div "Save" at bounding box center [562, 16] width 24 height 16
click at [608, 15] on span "SC" at bounding box center [610, 16] width 9 height 11
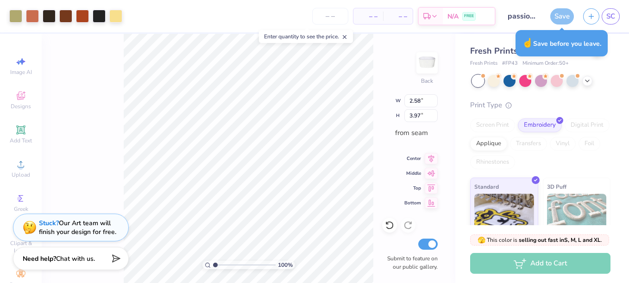
click at [555, 21] on div "Save" at bounding box center [562, 16] width 24 height 16
click at [566, 15] on div "Save" at bounding box center [562, 16] width 24 height 16
click at [565, 18] on div "Save" at bounding box center [562, 16] width 24 height 16
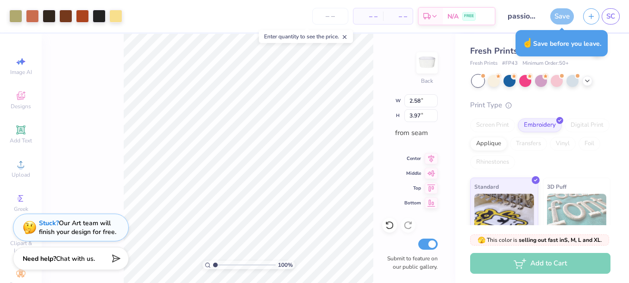
click at [566, 15] on div "Save" at bounding box center [562, 16] width 24 height 16
click at [566, 14] on div "Save" at bounding box center [562, 16] width 24 height 16
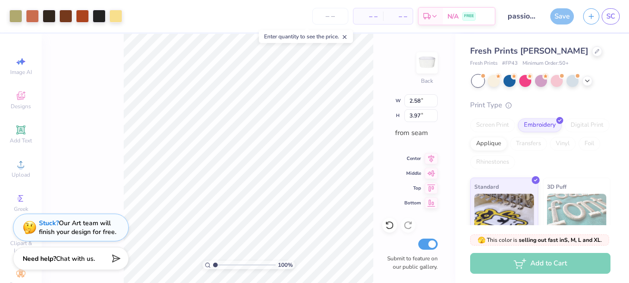
click at [563, 19] on div "Save" at bounding box center [562, 16] width 24 height 16
click at [569, 25] on div "Save SC" at bounding box center [589, 16] width 79 height 32
click at [507, 139] on div "Applique" at bounding box center [488, 143] width 37 height 14
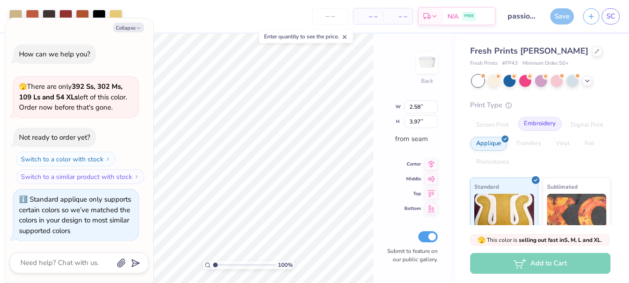
click at [549, 123] on div "Embroidery" at bounding box center [540, 124] width 44 height 14
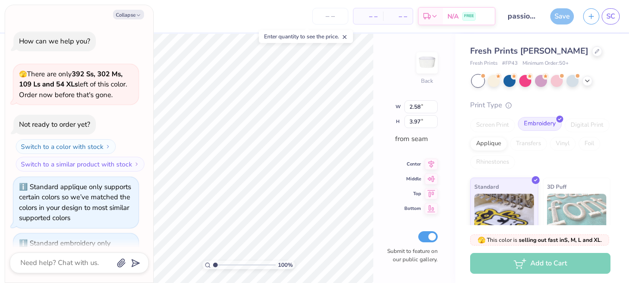
scroll to position [44, 0]
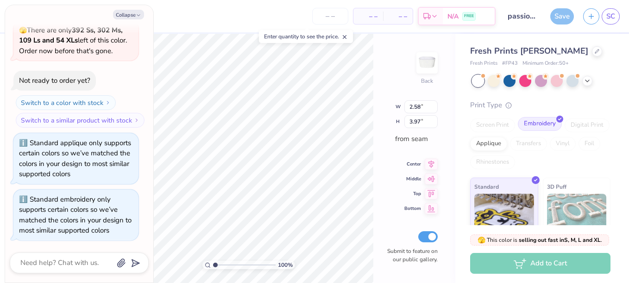
click at [549, 121] on div "Embroidery" at bounding box center [540, 124] width 44 height 14
click at [570, 19] on div "Save" at bounding box center [562, 16] width 24 height 16
click at [568, 19] on div "Save" at bounding box center [562, 16] width 24 height 16
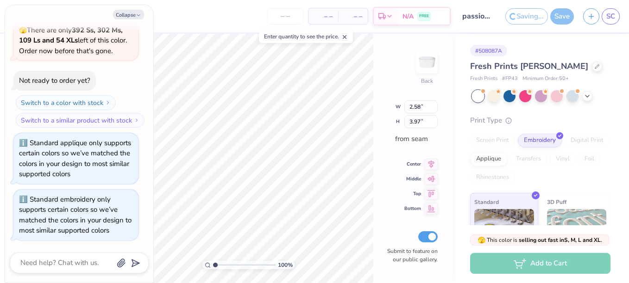
type textarea "x"
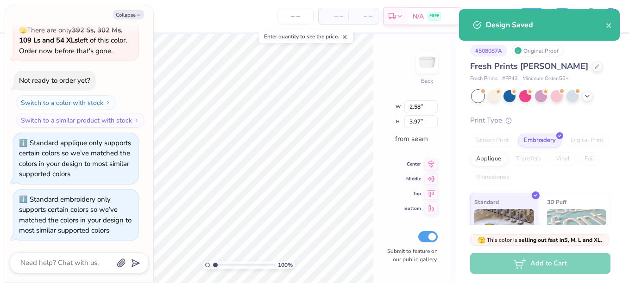
click at [601, 31] on div "Design Saved" at bounding box center [539, 24] width 161 height 31
click at [612, 26] on div "Design Saved" at bounding box center [539, 24] width 161 height 31
click at [608, 25] on icon "close" at bounding box center [608, 25] width 5 height 5
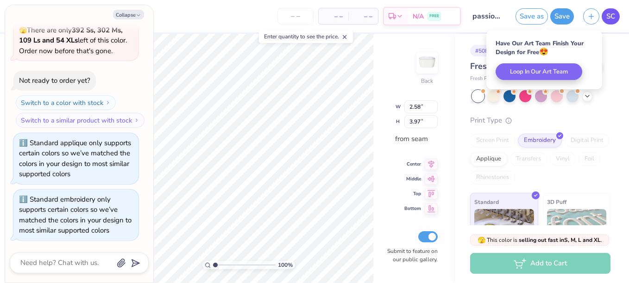
click at [610, 19] on span "SC" at bounding box center [610, 16] width 9 height 11
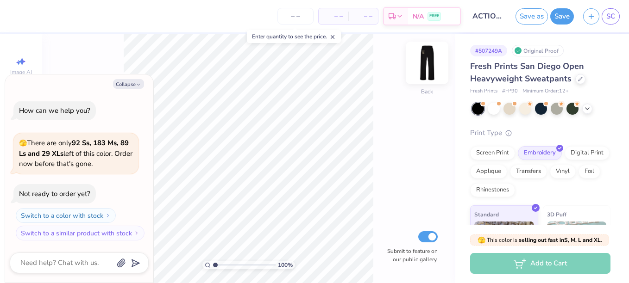
click at [425, 56] on img at bounding box center [426, 62] width 37 height 37
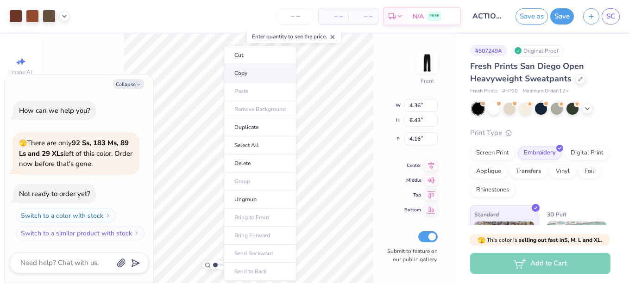
click at [249, 74] on li "Copy" at bounding box center [260, 73] width 73 height 18
click at [247, 75] on li "Copy" at bounding box center [255, 73] width 73 height 18
click at [251, 57] on li "Cut" at bounding box center [257, 55] width 73 height 19
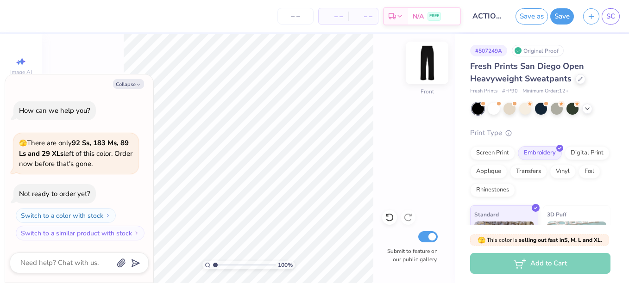
click at [437, 69] on img at bounding box center [426, 62] width 37 height 37
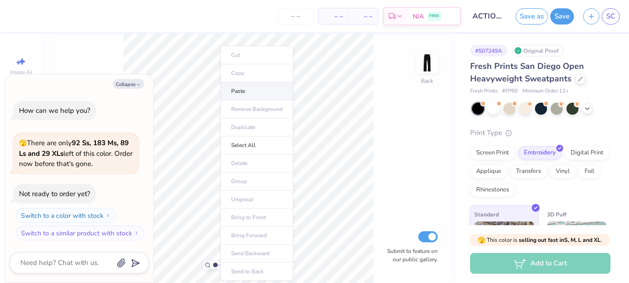
click at [237, 92] on li "Paste" at bounding box center [256, 91] width 73 height 18
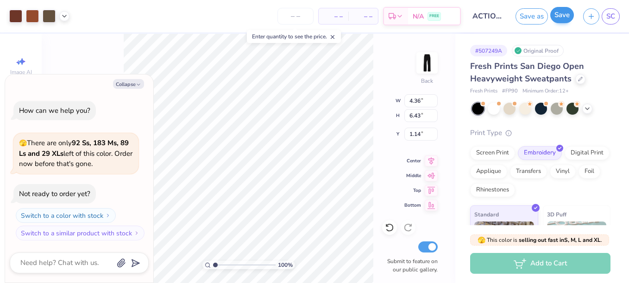
type textarea "x"
type input "3.44"
click at [562, 16] on button "Save" at bounding box center [562, 15] width 24 height 16
click at [562, 15] on div "Saving..." at bounding box center [552, 16] width 43 height 16
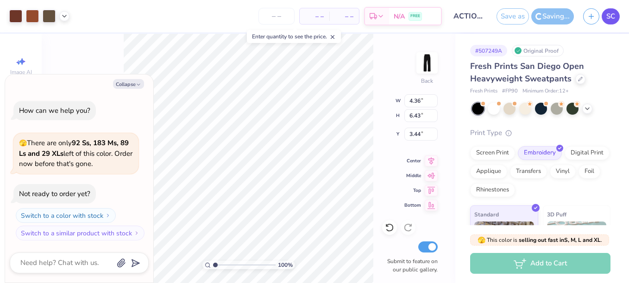
click at [606, 15] on span "SC" at bounding box center [610, 16] width 9 height 11
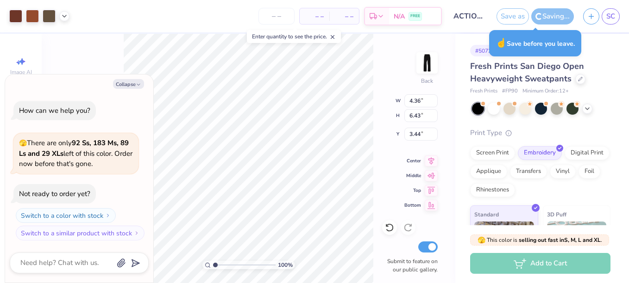
click at [552, 21] on div "Saving..." at bounding box center [552, 16] width 43 height 16
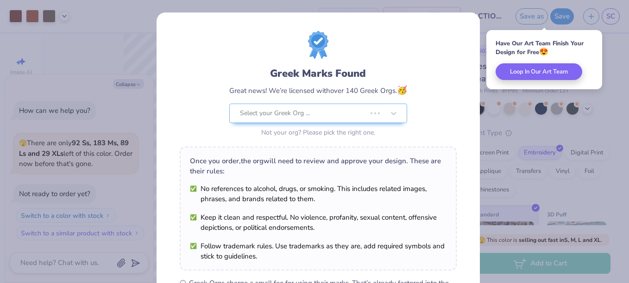
type textarea "x"
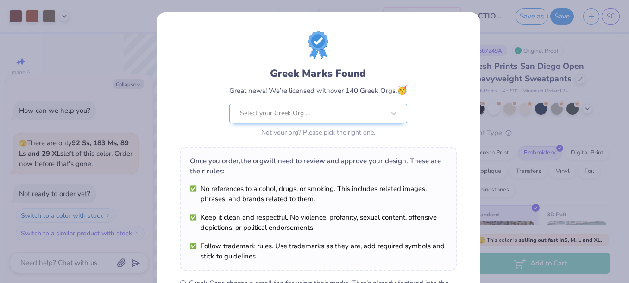
scroll to position [150, 0]
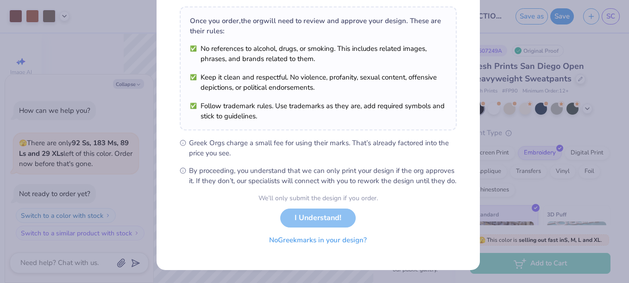
click at [310, 246] on button "No Greek marks in your design?" at bounding box center [317, 240] width 113 height 19
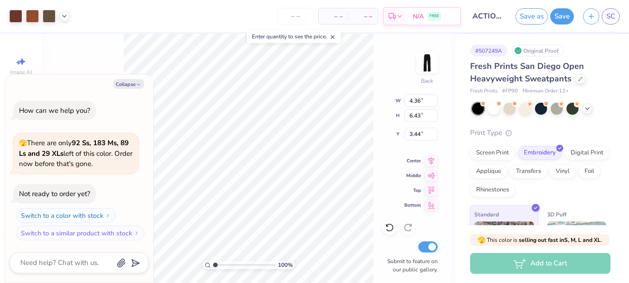
scroll to position [14, 0]
click at [605, 16] on link "SC" at bounding box center [610, 16] width 18 height 16
